Goal: Information Seeking & Learning: Learn about a topic

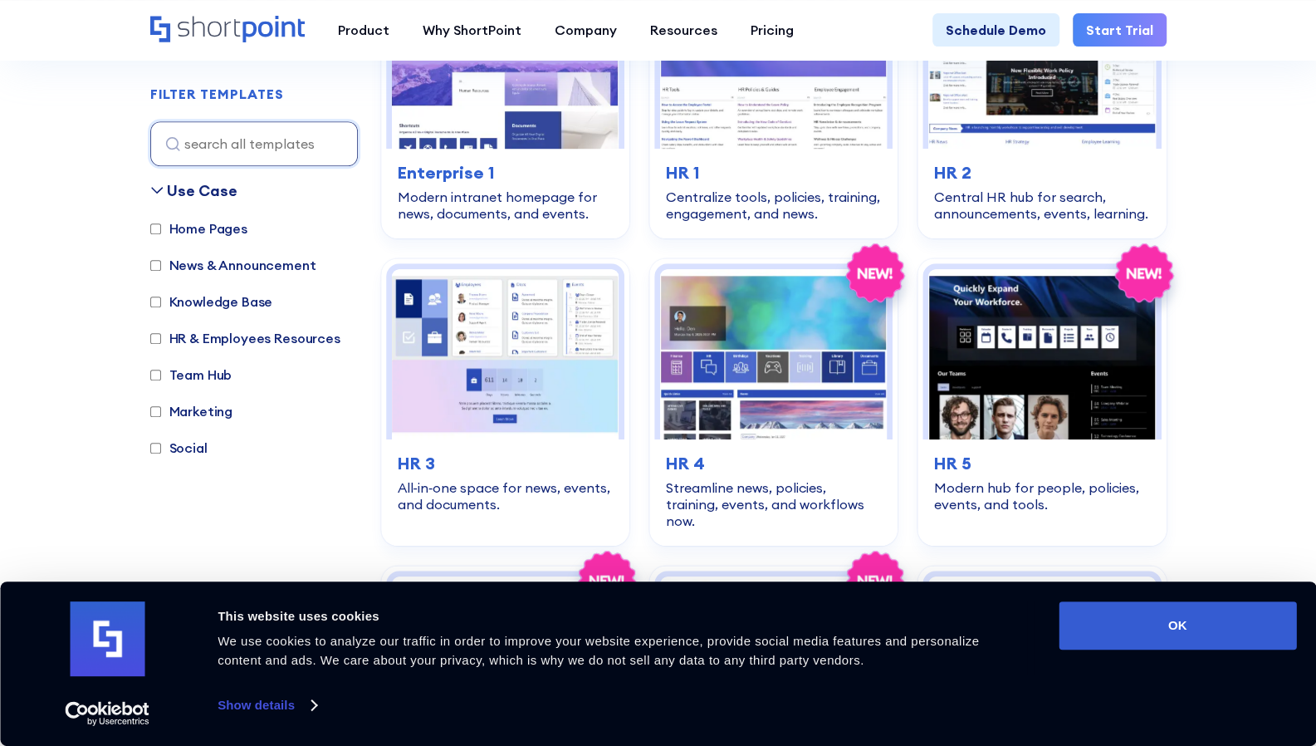
scroll to position [612, 0]
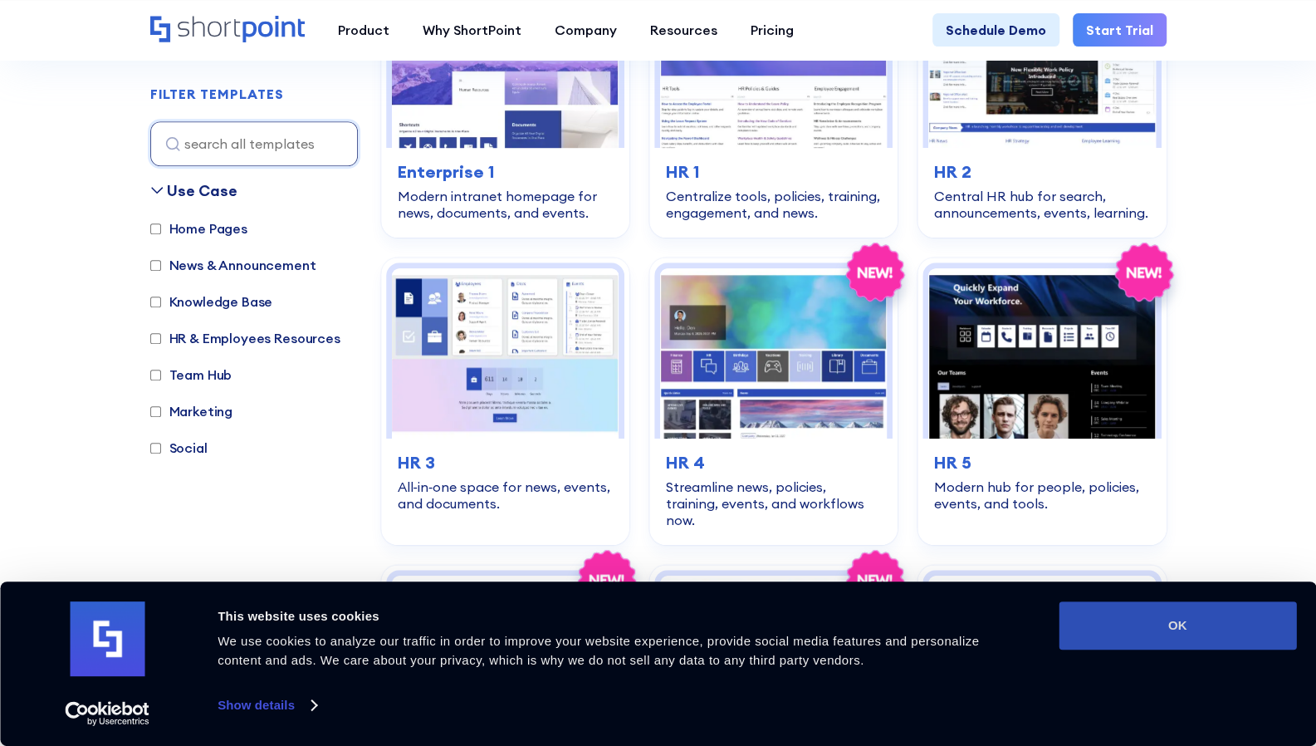
click at [1139, 616] on button "OK" at bounding box center [1177, 625] width 237 height 48
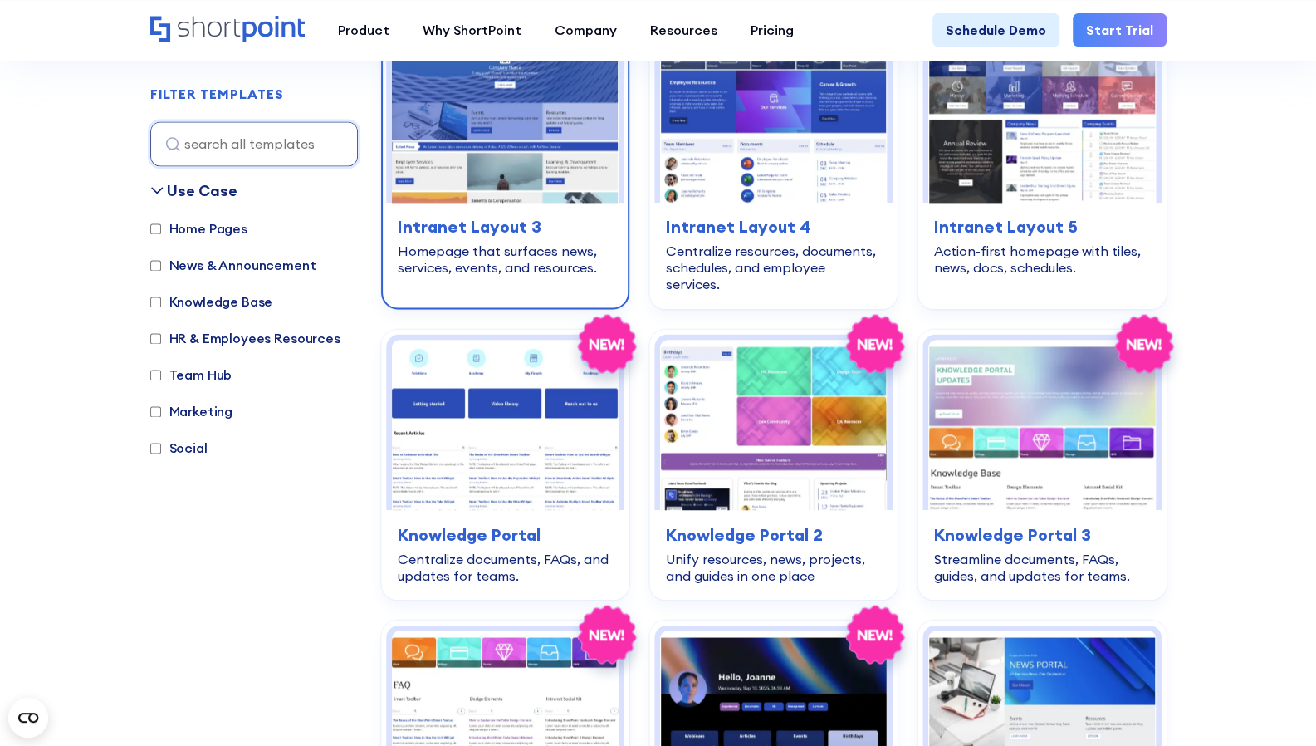
scroll to position [1446, 0]
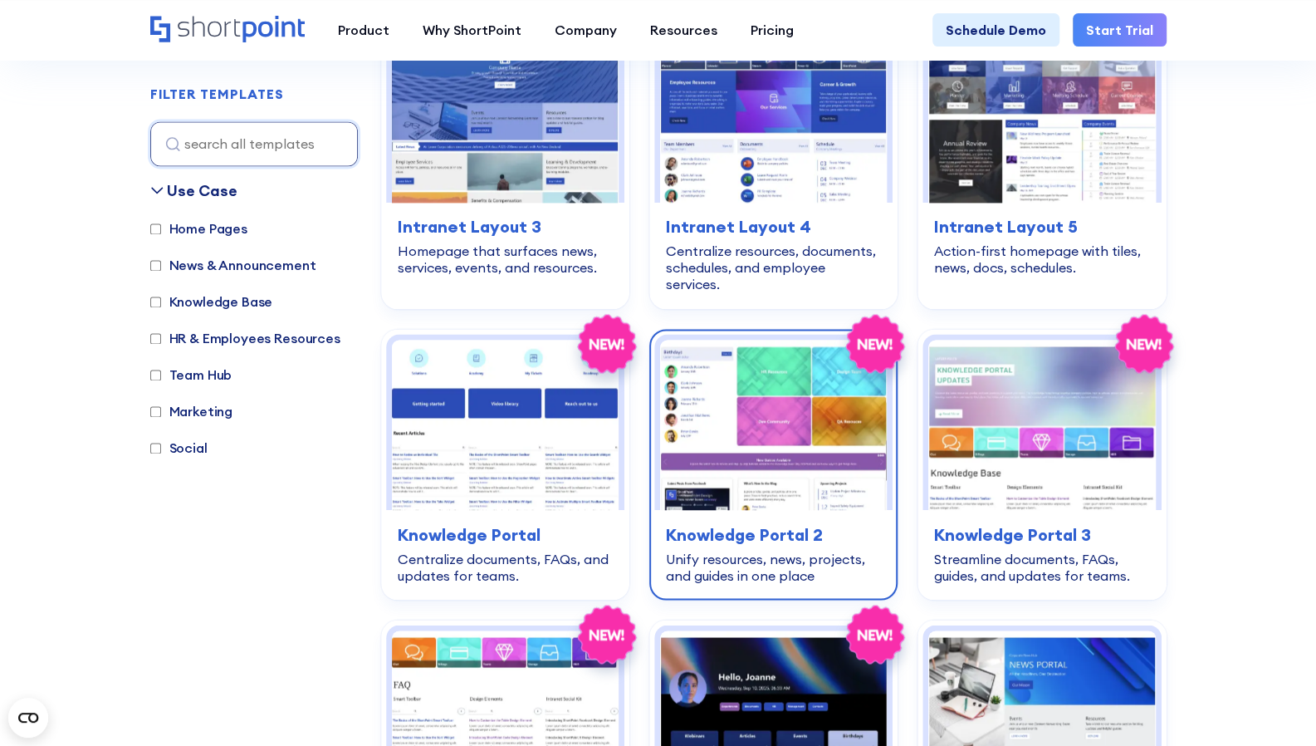
click at [722, 441] on img at bounding box center [773, 425] width 227 height 170
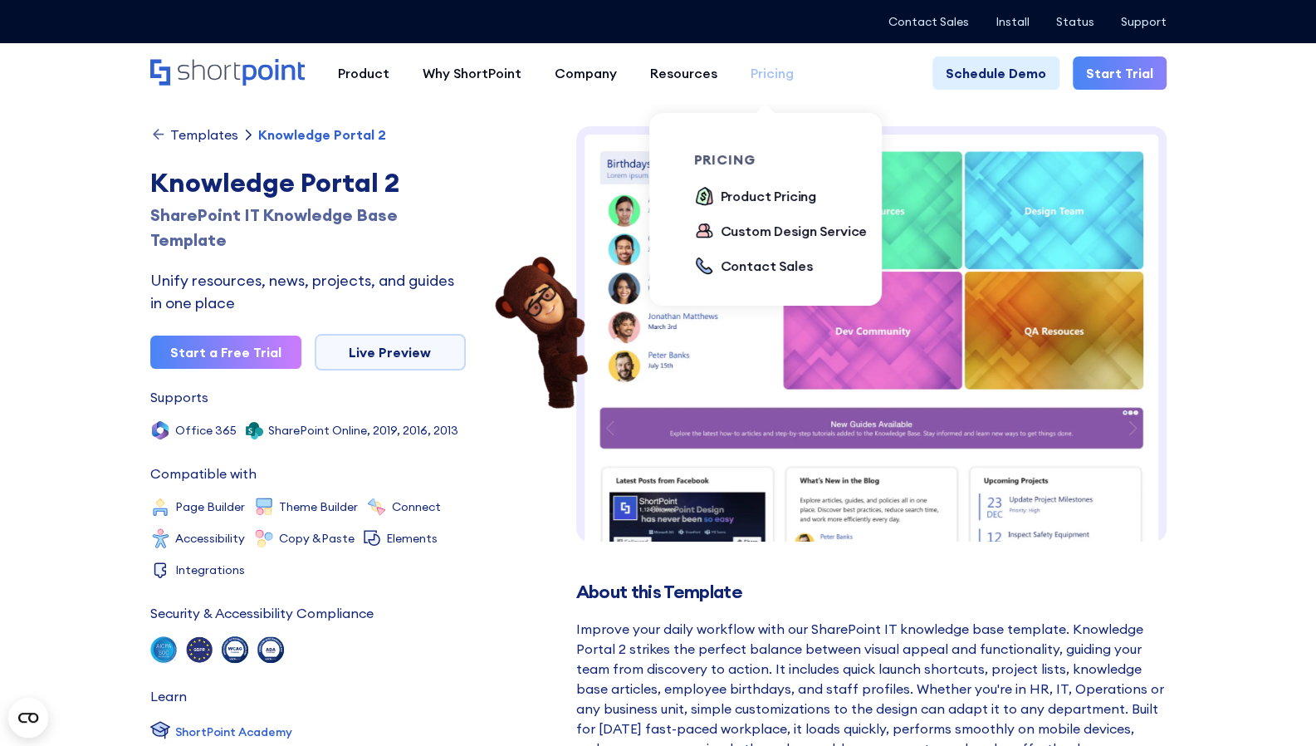
click at [754, 82] on div "Pricing" at bounding box center [772, 73] width 43 height 20
click at [751, 194] on div "Product Pricing" at bounding box center [769, 196] width 96 height 20
